Goal: Navigation & Orientation: Find specific page/section

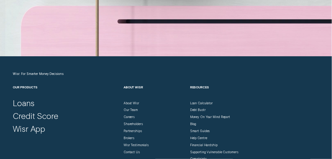
scroll to position [1502, 0]
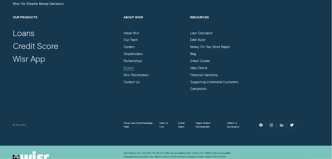
click at [129, 68] on div "Brokers" at bounding box center [129, 68] width 11 height 4
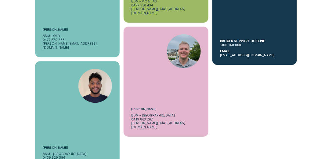
scroll to position [1606, 0]
